Goal: Complete application form

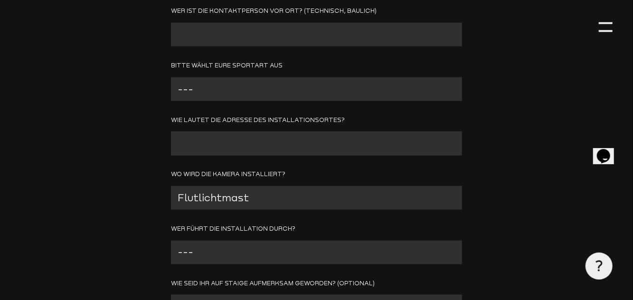
scroll to position [616, 0]
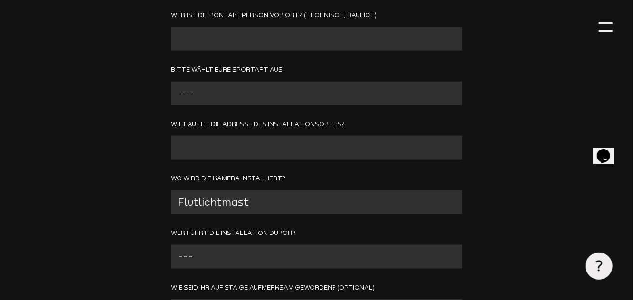
click at [350, 93] on select "--- Fußball Basketball Eishockey Hockey Tennis Springreiten Volleyball Sonstige…" at bounding box center [316, 94] width 291 height 24
select select "Fußball"
click at [171, 82] on select "--- Fußball Basketball Eishockey Hockey Tennis Springreiten Volleyball Sonstige…" at bounding box center [316, 94] width 291 height 24
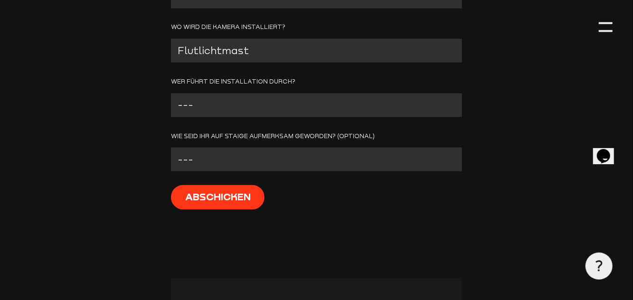
scroll to position [767, 0]
click at [423, 162] on select "--- Anderer Verein Facebook Instagram E-Mail Google Vertrieb Vertragsverlängeru…" at bounding box center [316, 161] width 291 height 24
select select "Google"
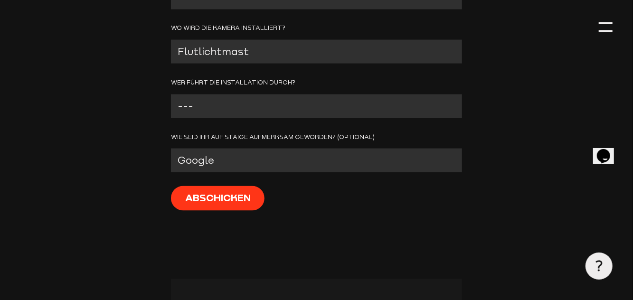
click at [171, 149] on select "--- Anderer Verein Facebook Instagram E-Mail Google Vertrieb Vertragsverlängeru…" at bounding box center [316, 161] width 291 height 24
click at [288, 106] on select "--- Wir installieren die Kamera selber / Kümmern uns um die Installation Staige…" at bounding box center [316, 107] width 291 height 24
select select "Staige soll die Kamera installieren (kostenpflichtig)"
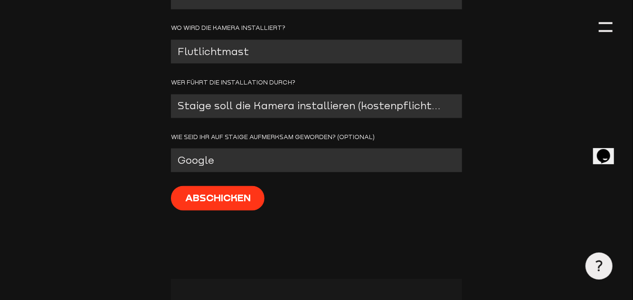
click at [171, 95] on select "--- Wir installieren die Kamera selber / Kümmern uns um die Installation Staige…" at bounding box center [316, 107] width 291 height 24
click at [358, 49] on select "Flutlichtmast Tribünendach Andere Mobil / K2M" at bounding box center [316, 52] width 291 height 24
click at [171, 40] on select "Flutlichtmast Tribünendach Andere Mobil / K2M" at bounding box center [316, 52] width 291 height 24
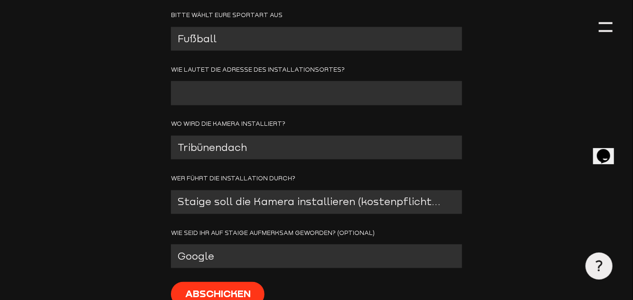
scroll to position [675, 0]
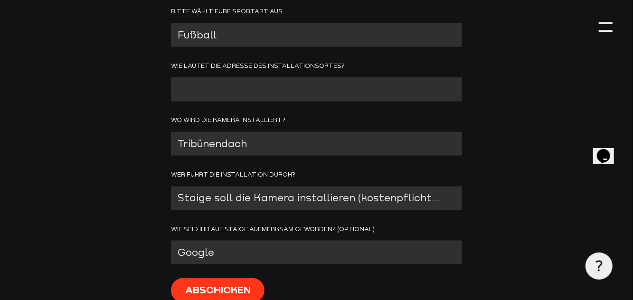
click at [406, 163] on form "Vereinsname E-Mail Wer ist die Kontaktperson vor Ort? (technisch, baulich) Bitt…" at bounding box center [316, 80] width 291 height 474
click at [359, 145] on select "Flutlichtmast Tribünendach Andere Mobil / K2M" at bounding box center [316, 144] width 291 height 24
select select "Flutlichtmast"
click at [171, 132] on select "Flutlichtmast Tribünendach Andere Mobil / K2M" at bounding box center [316, 144] width 291 height 24
click at [273, 93] on input "Contact form" at bounding box center [316, 89] width 291 height 24
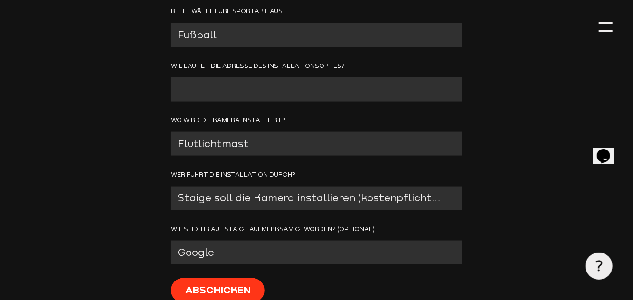
type input "[STREET_ADDRESS]"
type input "[EMAIL_ADDRESS][DOMAIN_NAME]"
type input "Hilden"
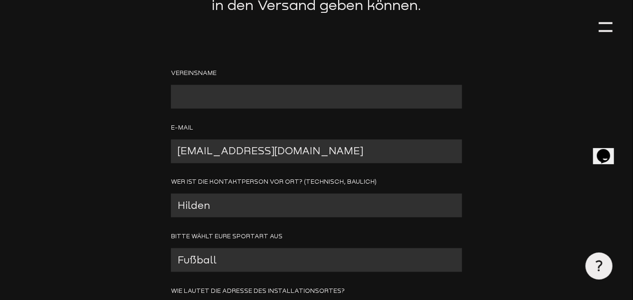
scroll to position [448, 0]
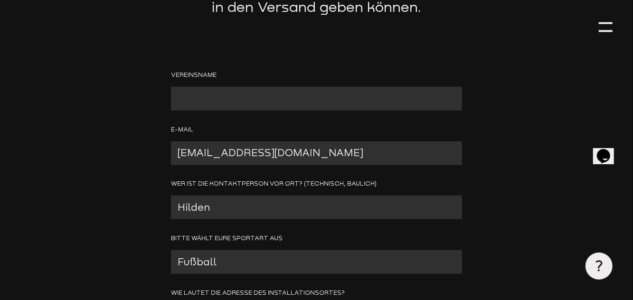
click at [302, 104] on input "Contact form" at bounding box center [316, 99] width 291 height 24
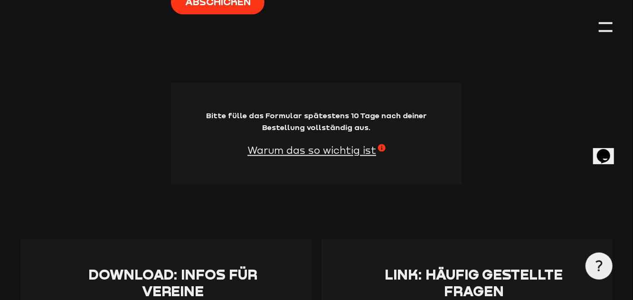
scroll to position [963, 0]
click at [217, 12] on input "Abschicken" at bounding box center [218, 2] width 94 height 25
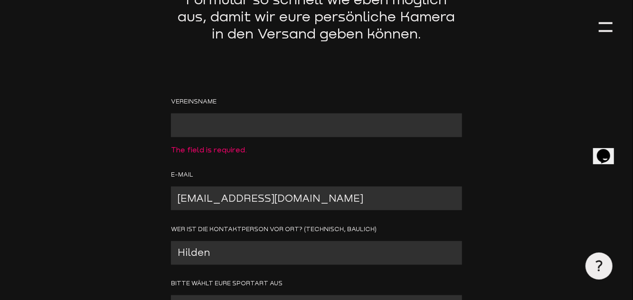
scroll to position [419, 0]
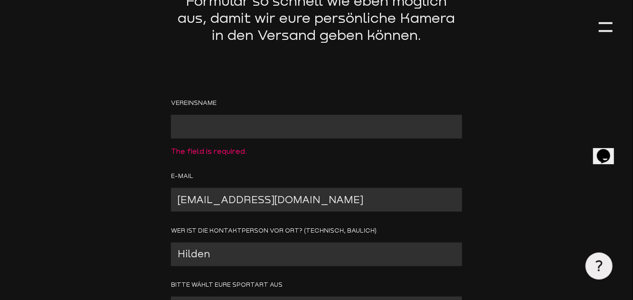
click at [356, 145] on span "The field is required." at bounding box center [316, 148] width 291 height 19
click at [353, 126] on input "Contact form" at bounding box center [316, 127] width 291 height 24
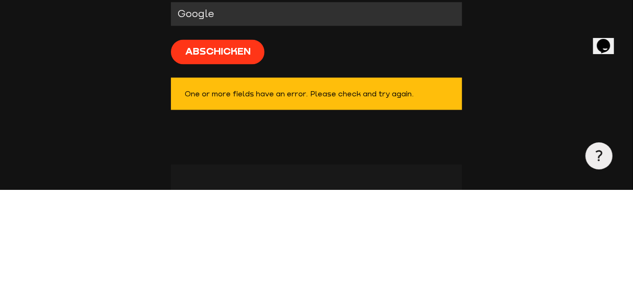
type input "Guten"
click at [233, 159] on input "Abschicken" at bounding box center [218, 162] width 94 height 25
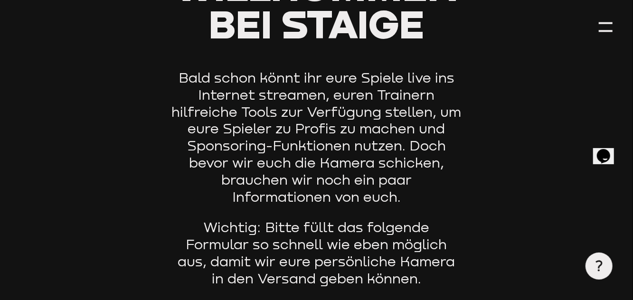
scroll to position [0, 0]
